Goal: Transaction & Acquisition: Book appointment/travel/reservation

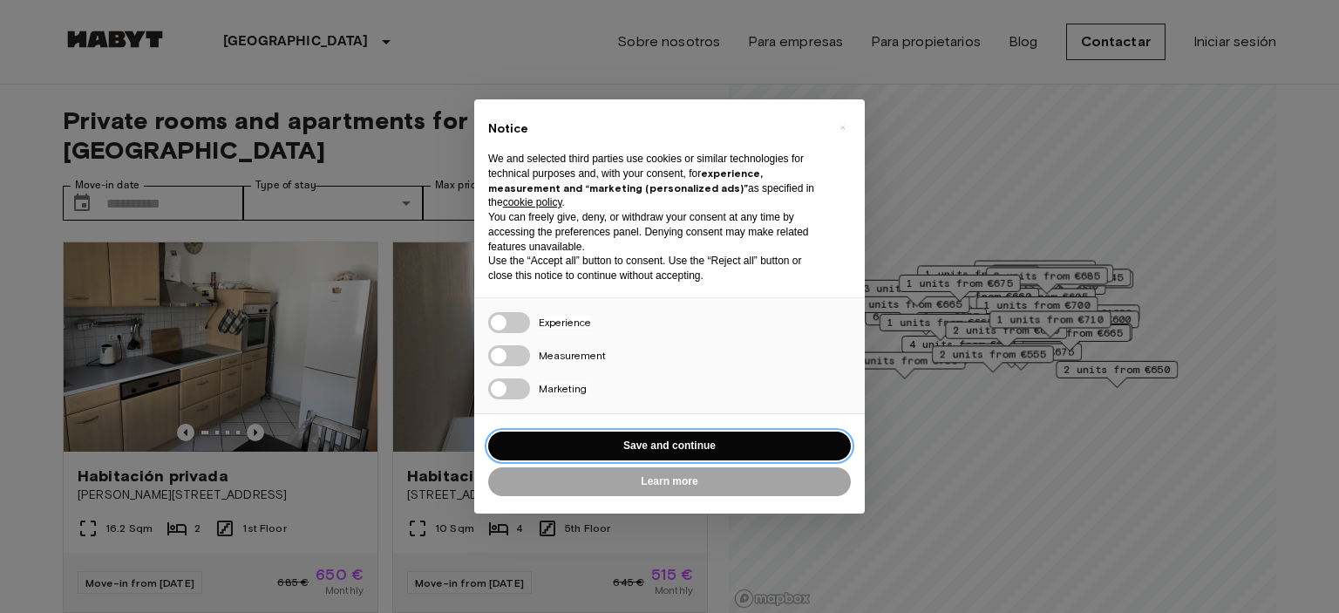
click at [668, 449] on button "Save and continue" at bounding box center [669, 445] width 363 height 29
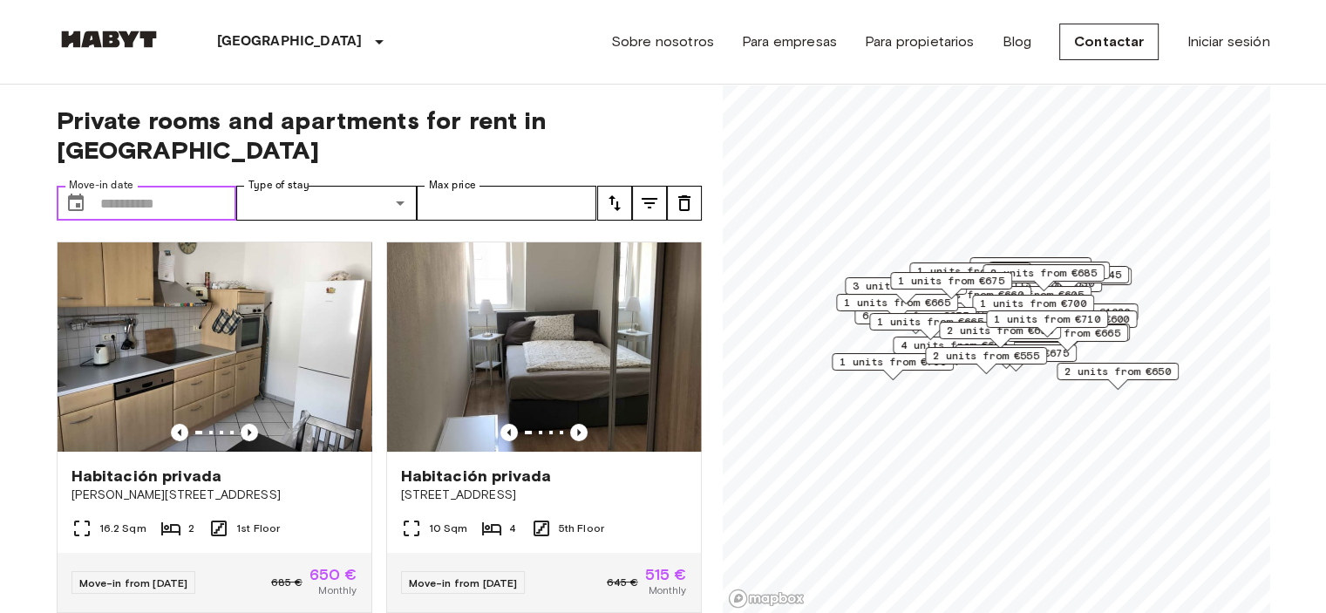
click at [185, 186] on input "Move-in date" at bounding box center [168, 203] width 137 height 35
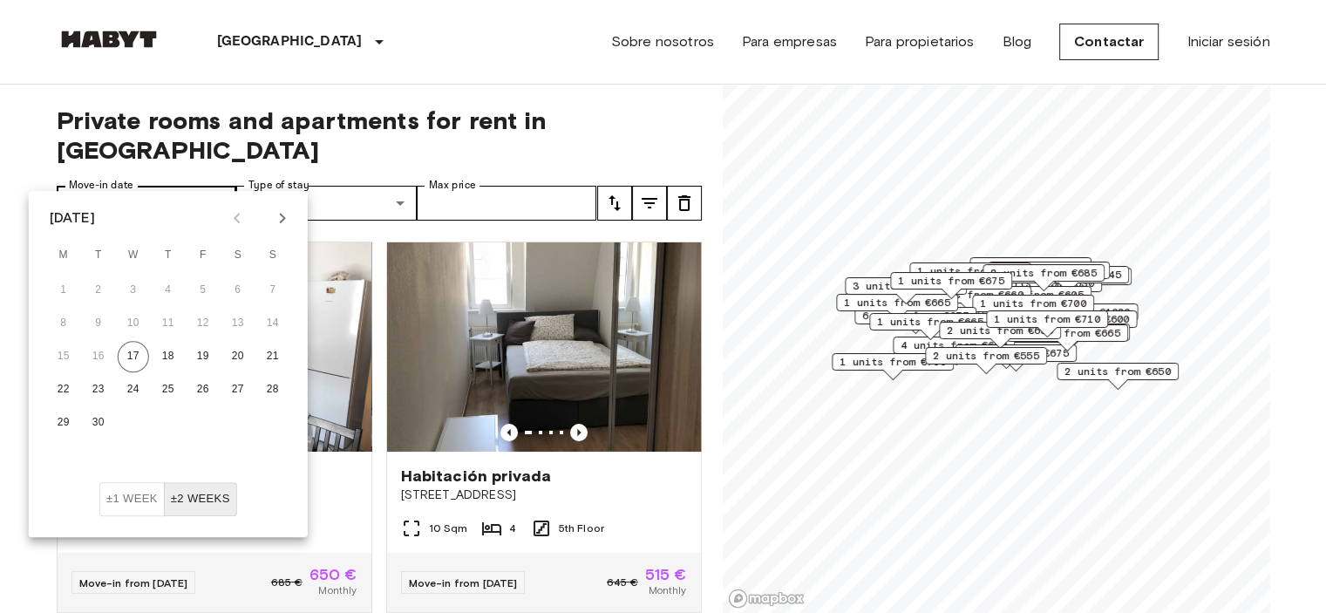
click at [171, 186] on input "Move-in date" at bounding box center [168, 203] width 137 height 35
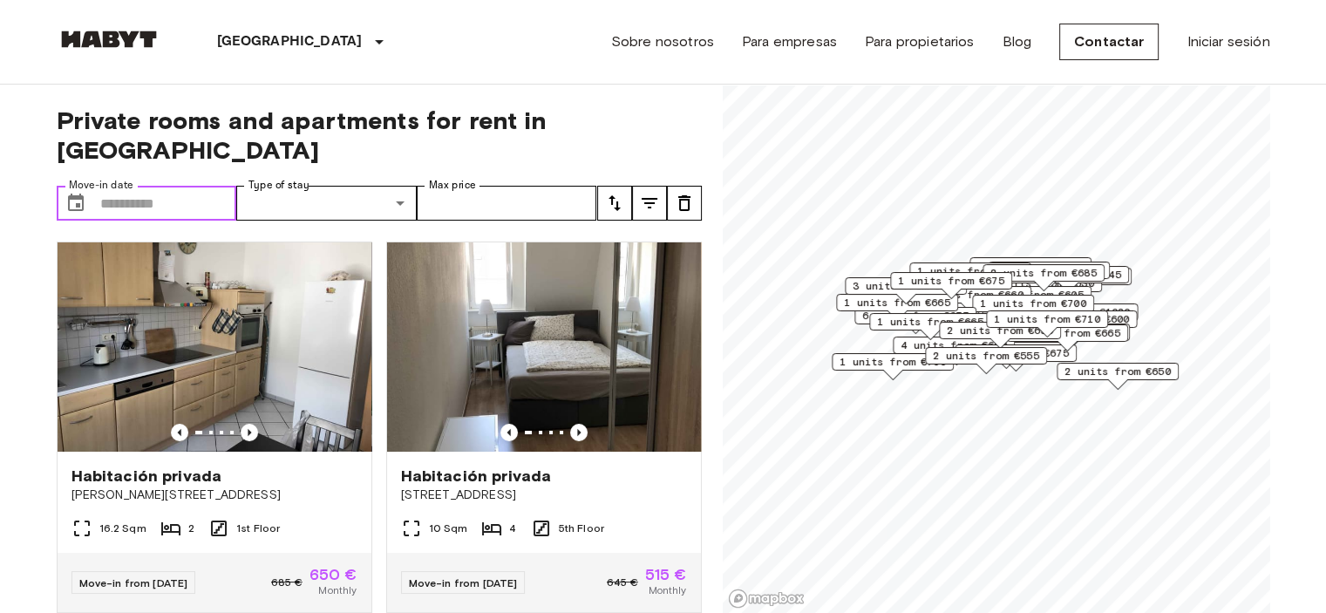
click at [207, 186] on input "Move-in date" at bounding box center [168, 203] width 137 height 35
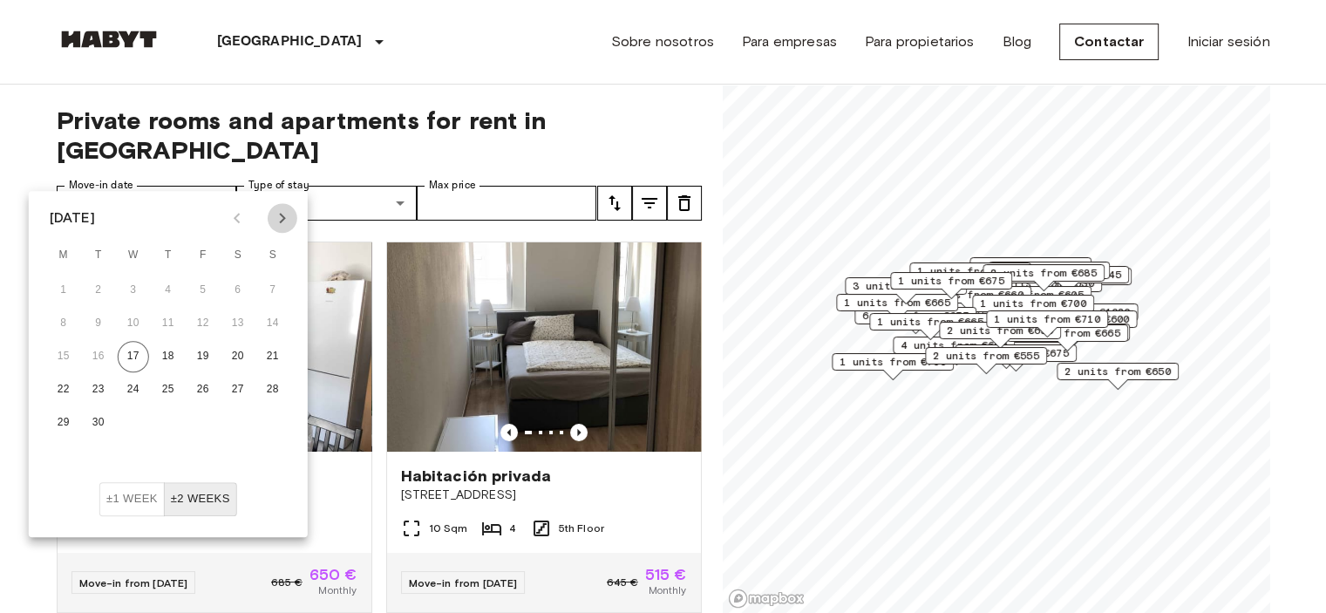
click at [281, 215] on icon "Next month" at bounding box center [282, 217] width 21 height 21
click at [607, 79] on div "[GEOGRAPHIC_DATA] [GEOGRAPHIC_DATA] [GEOGRAPHIC_DATA] [GEOGRAPHIC_DATA] [GEOGRA…" at bounding box center [663, 42] width 1213 height 84
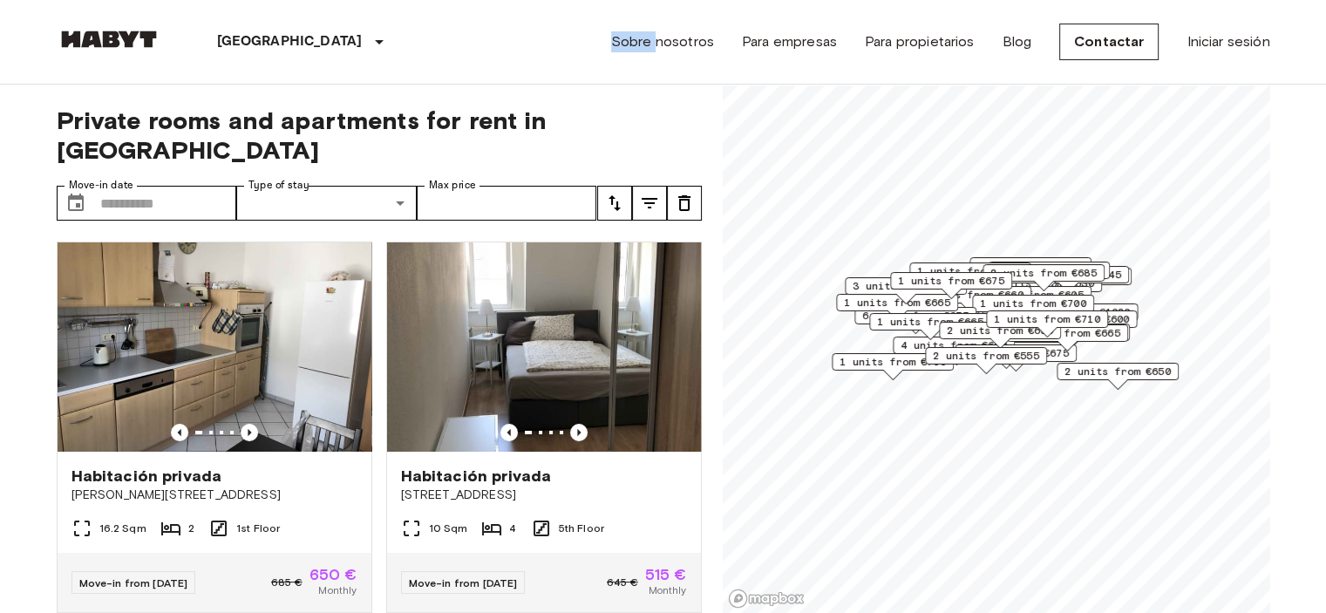
click at [607, 79] on div "[GEOGRAPHIC_DATA] [GEOGRAPHIC_DATA] [GEOGRAPHIC_DATA] [GEOGRAPHIC_DATA] [GEOGRA…" at bounding box center [663, 42] width 1213 height 84
click at [471, 186] on input "Max price" at bounding box center [507, 203] width 180 height 35
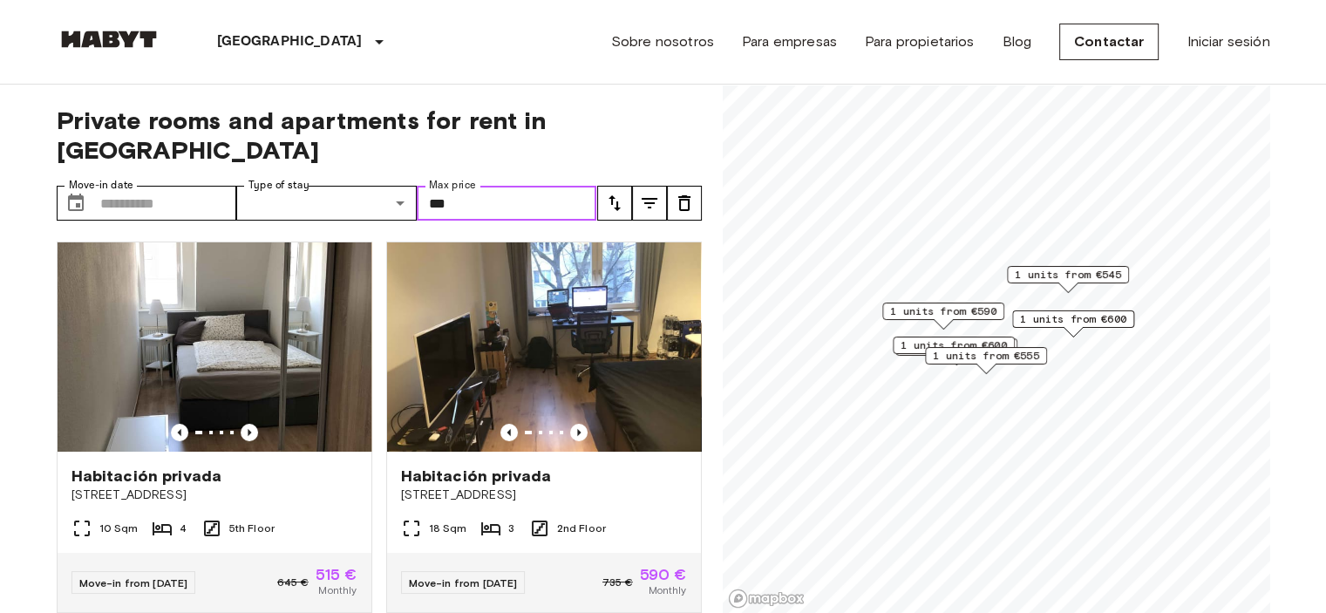
type input "***"
click at [173, 187] on input "Move-in date" at bounding box center [168, 203] width 137 height 35
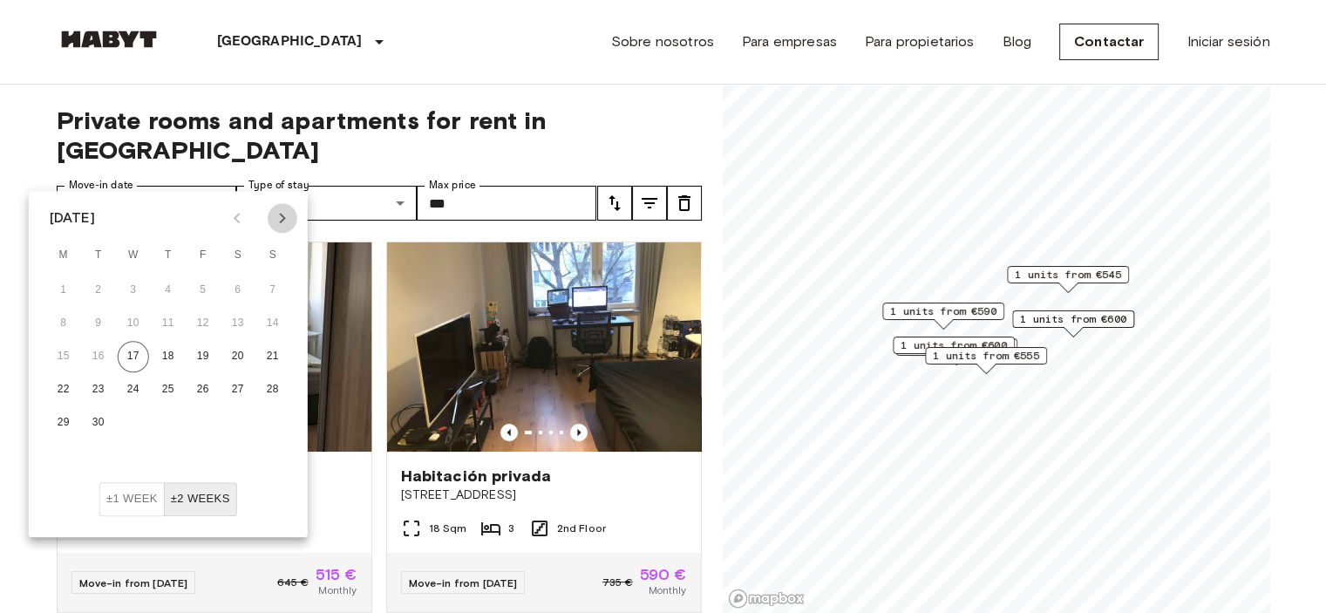
click at [282, 212] on icon "Next month" at bounding box center [282, 217] width 21 height 21
click at [132, 288] on button "1" at bounding box center [133, 290] width 31 height 31
type input "**********"
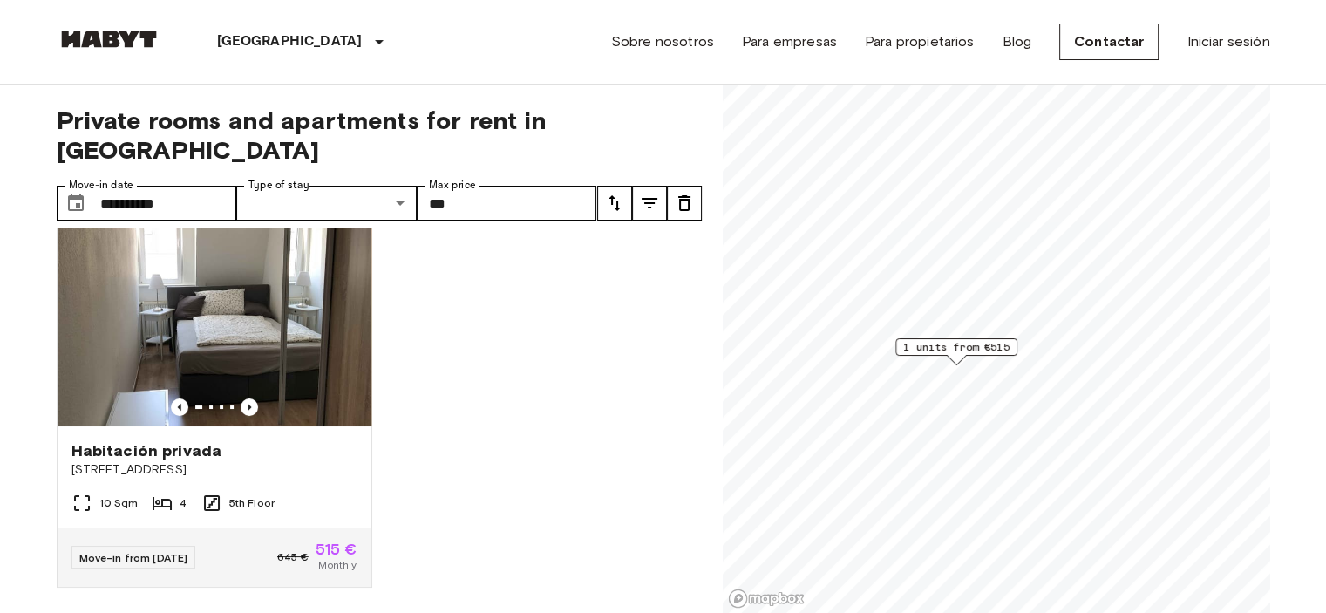
click at [523, 249] on div "Habitación privada [STREET_ADDRESS] 5th Floor Move-in from [DATE] 645 € 515 € M…" at bounding box center [372, 420] width 659 height 386
click at [478, 188] on input "***" at bounding box center [507, 203] width 180 height 35
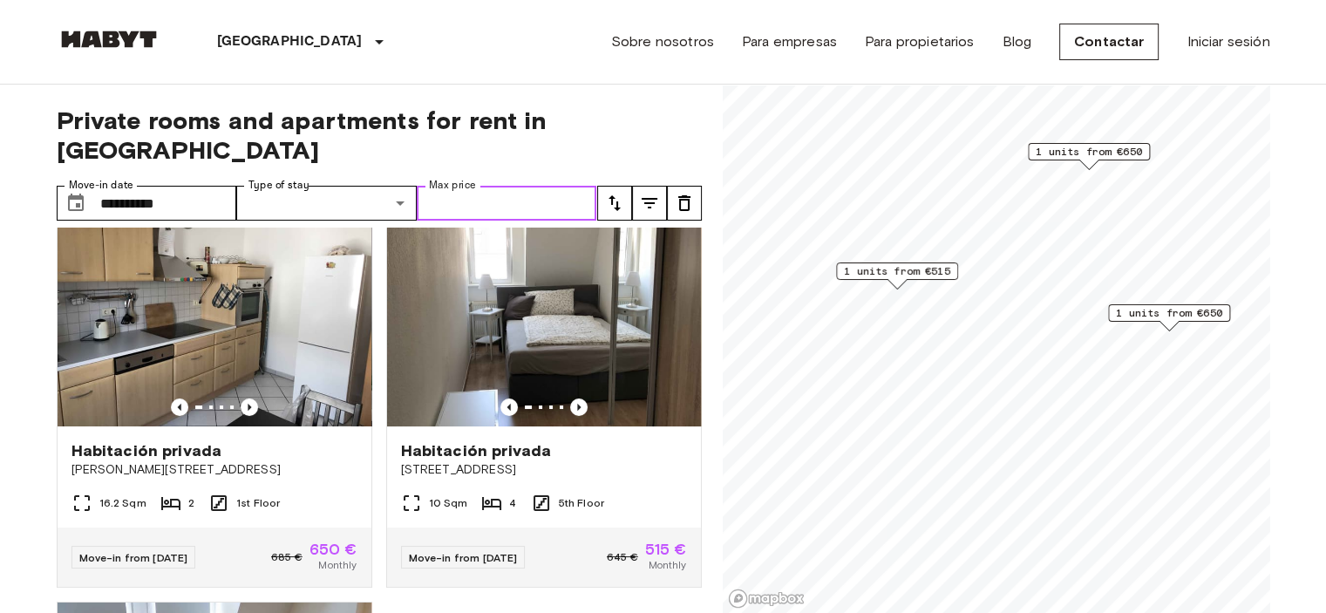
click at [1165, 311] on span "1 units from €650" at bounding box center [1169, 313] width 106 height 16
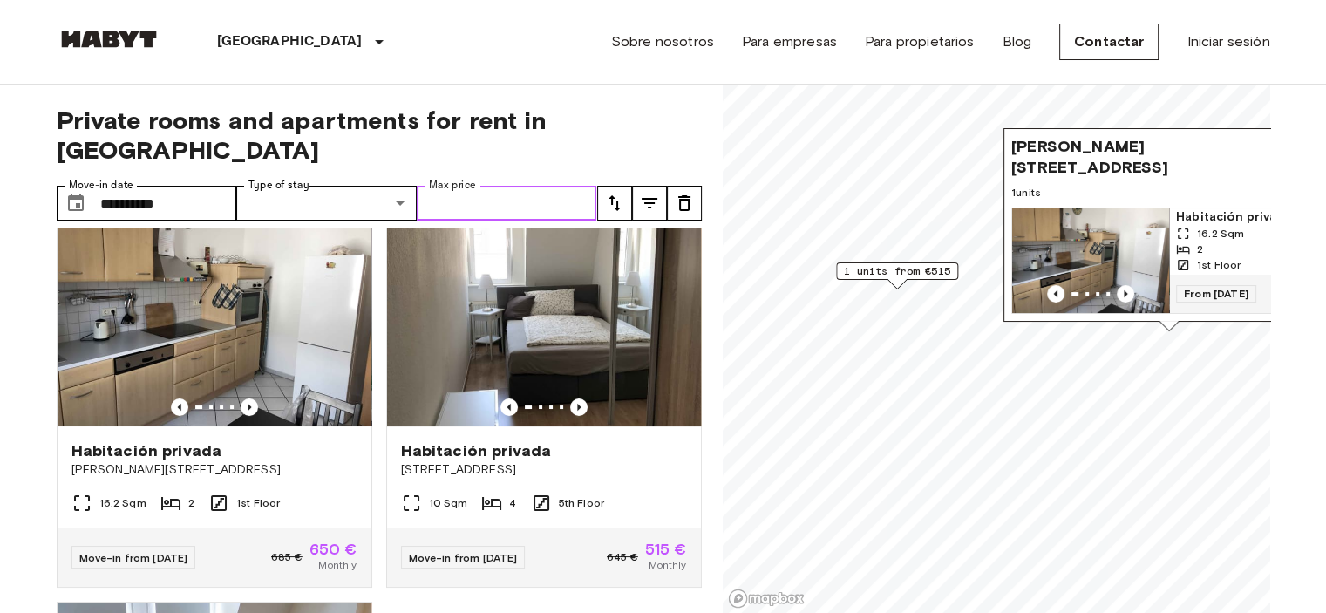
click at [1041, 234] on img "Map marker" at bounding box center [1090, 260] width 157 height 105
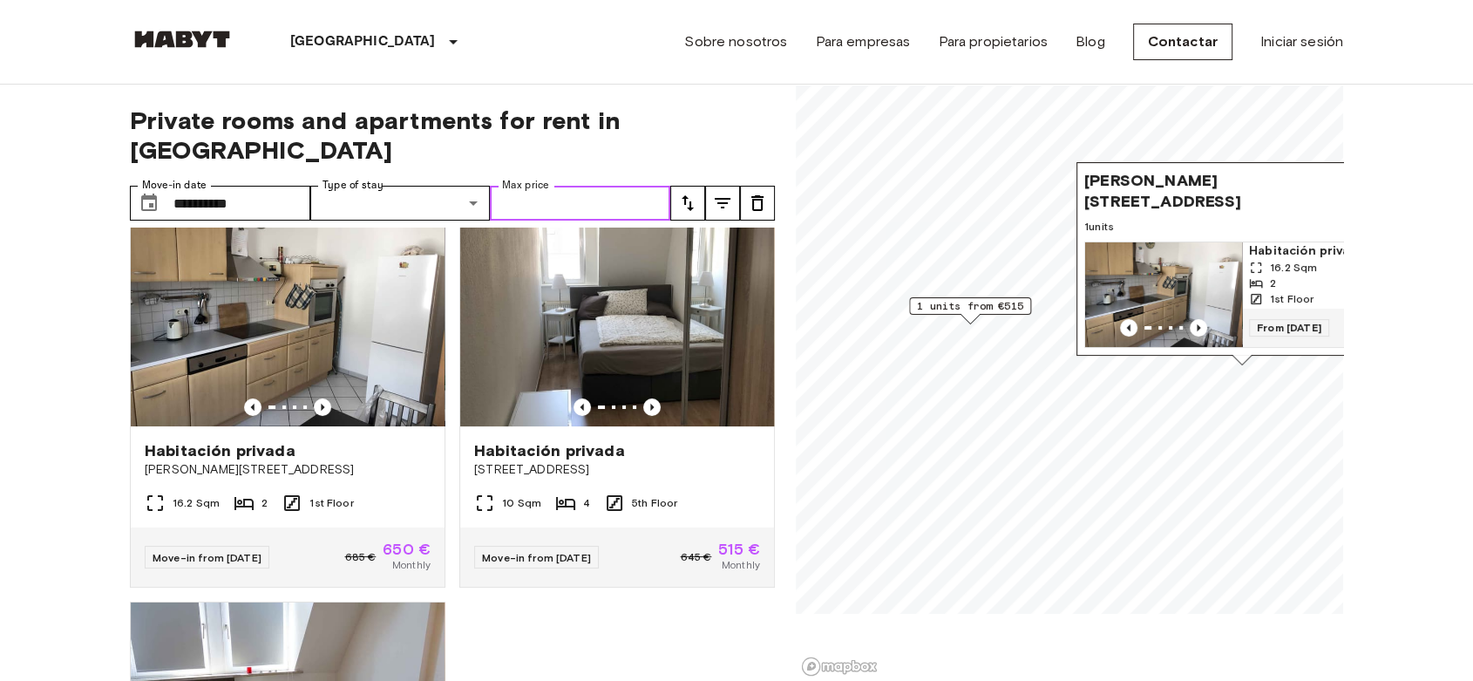
scroll to position [25, 0]
click at [537, 103] on div "**********" at bounding box center [452, 383] width 645 height 597
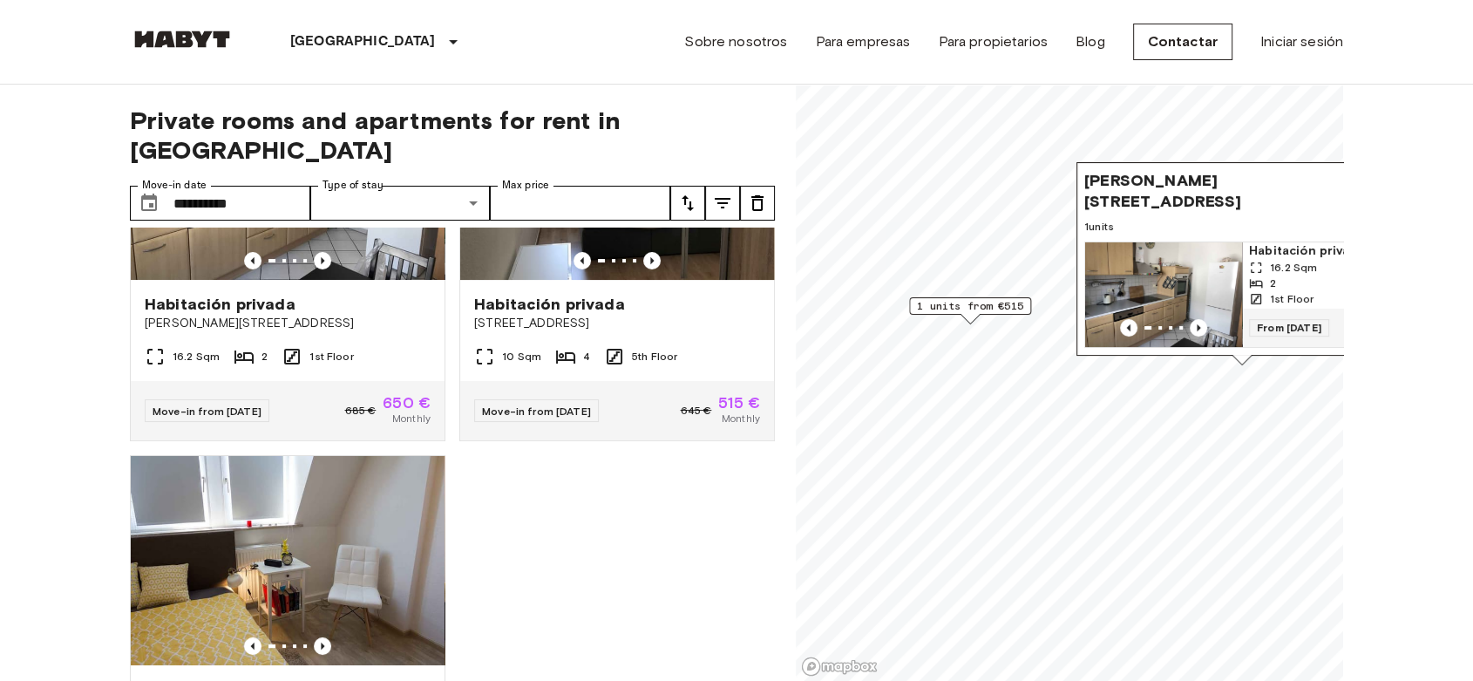
scroll to position [356, 0]
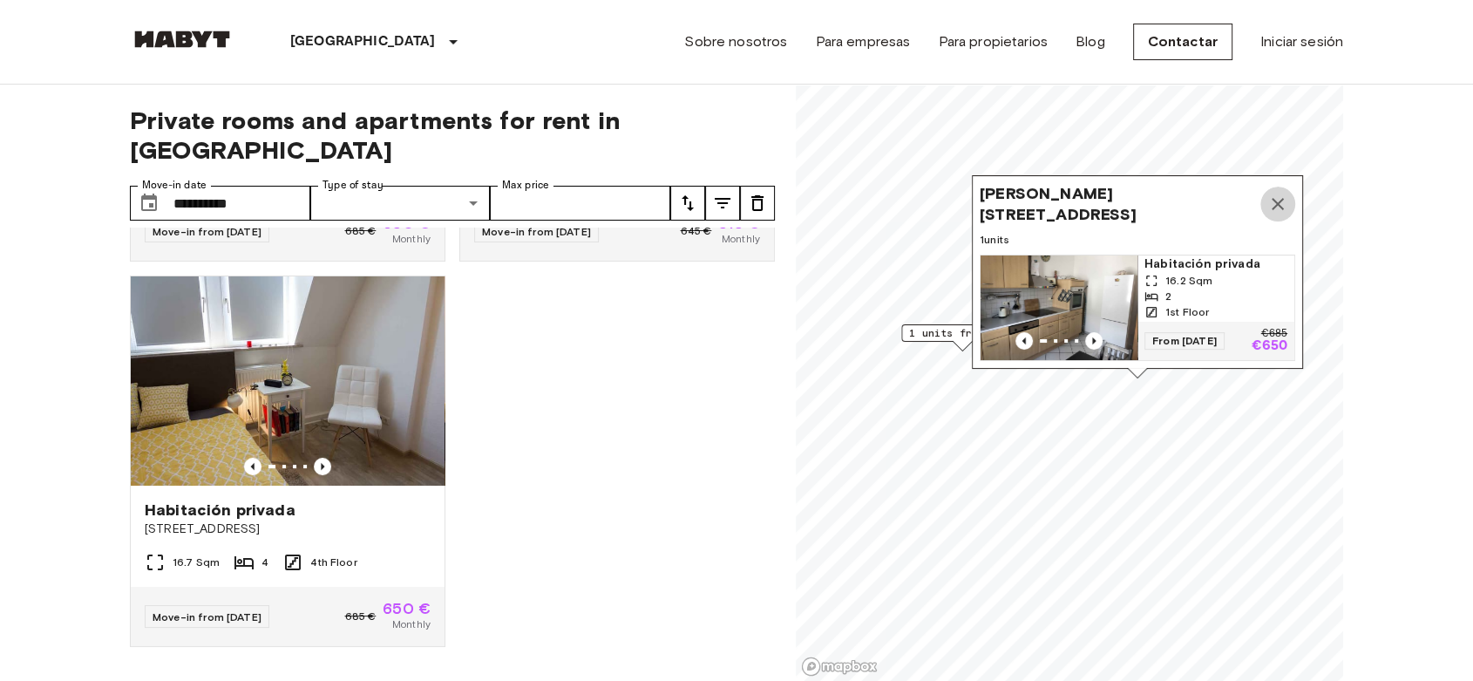
click at [1276, 193] on icon "Map marker" at bounding box center [1277, 203] width 21 height 21
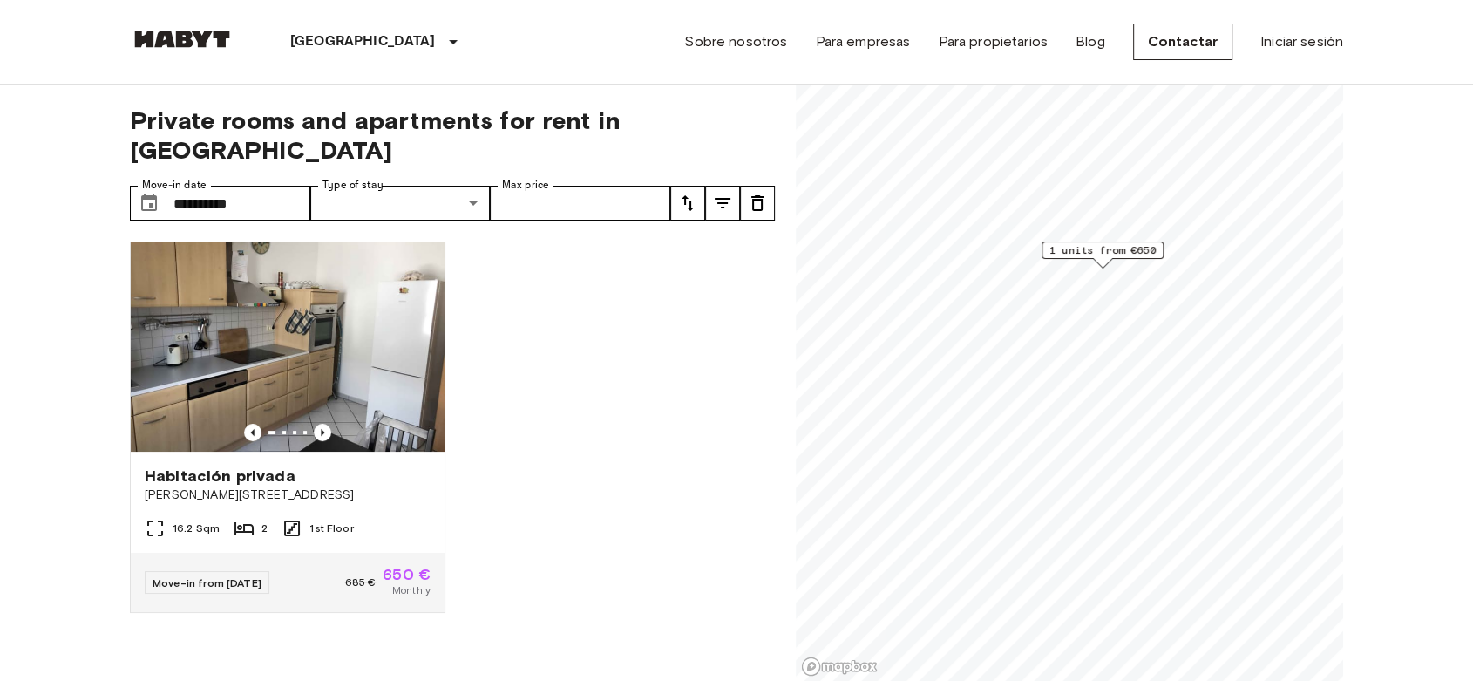
click at [1103, 250] on span "1 units from €650" at bounding box center [1102, 250] width 106 height 16
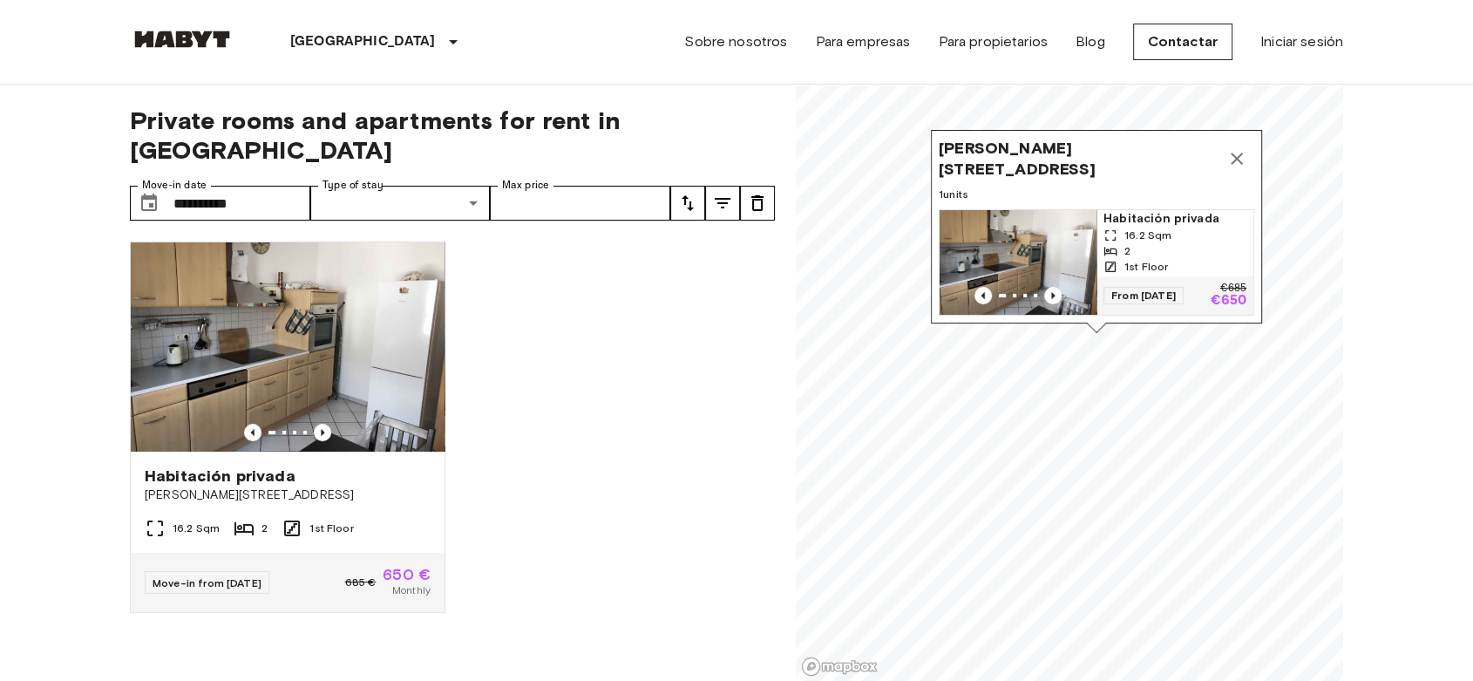
click at [1059, 152] on span "[PERSON_NAME][STREET_ADDRESS]" at bounding box center [1079, 159] width 281 height 42
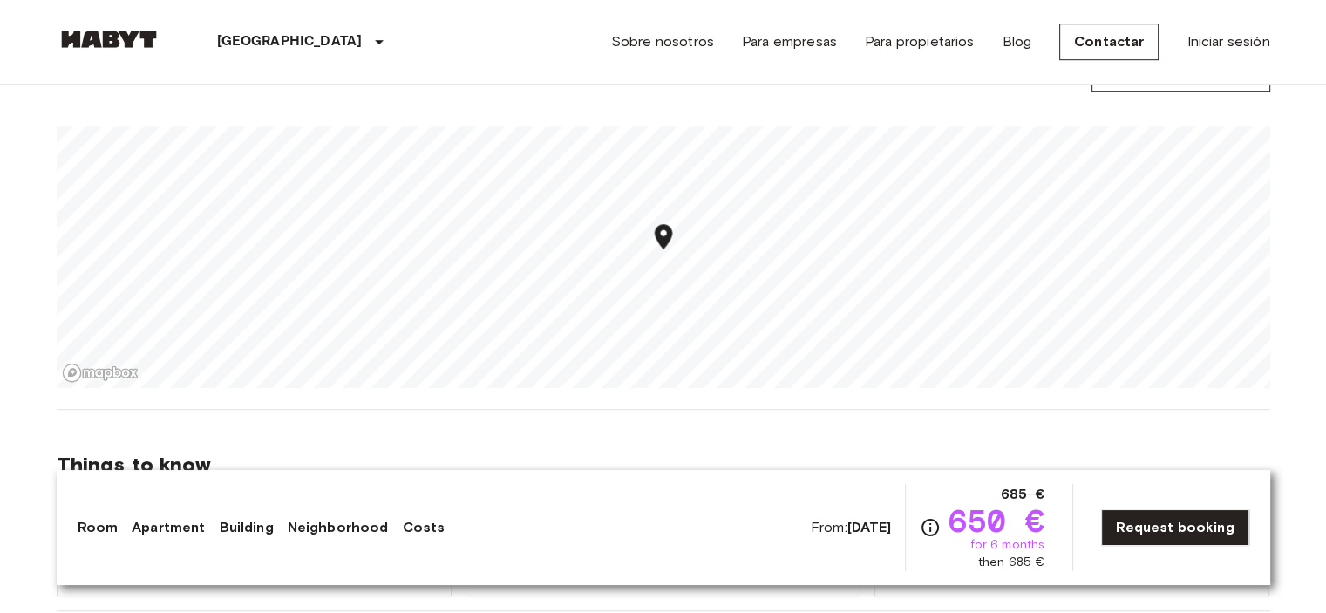
scroll to position [1142, 0]
click at [662, 397] on section "About the neighborhood Open in Google Maps" at bounding box center [663, 209] width 1213 height 397
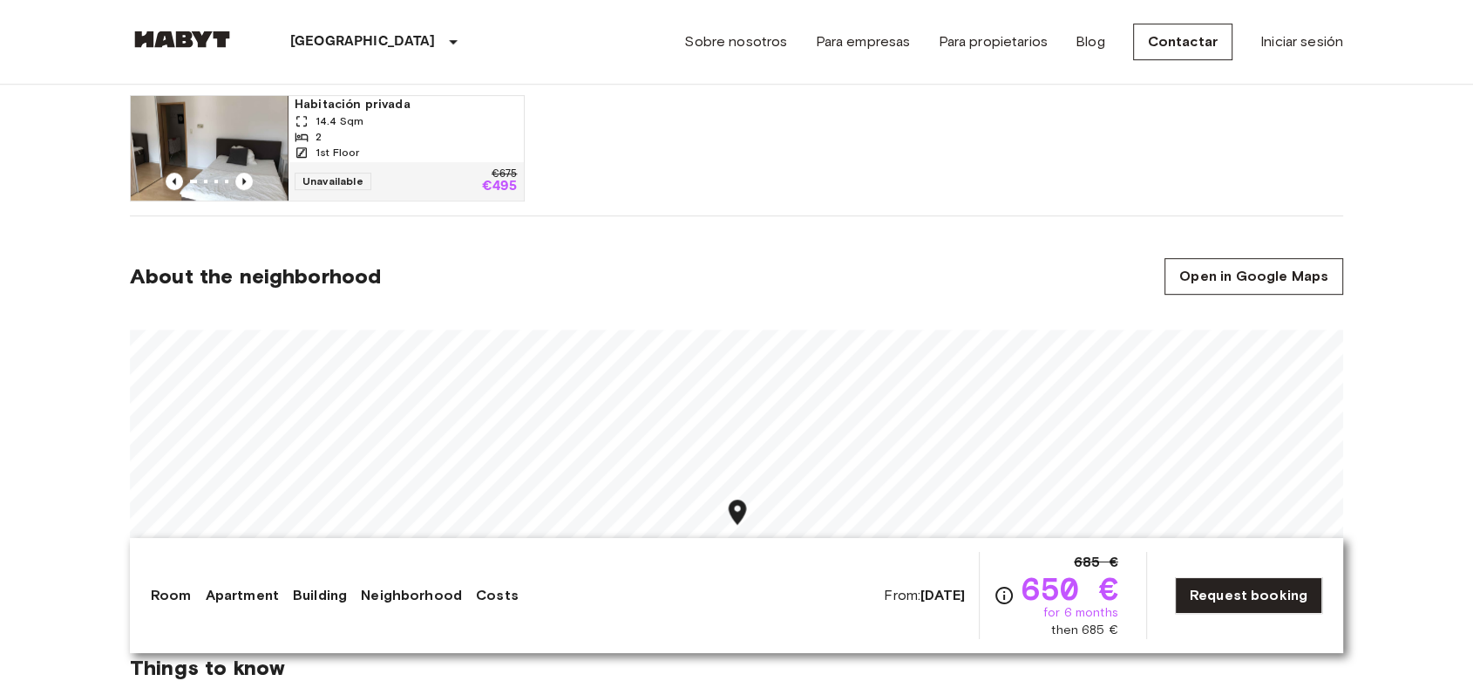
scroll to position [938, 0]
click at [1292, 269] on link "Open in Google Maps" at bounding box center [1253, 275] width 179 height 37
